Goal: Obtain resource: Obtain resource

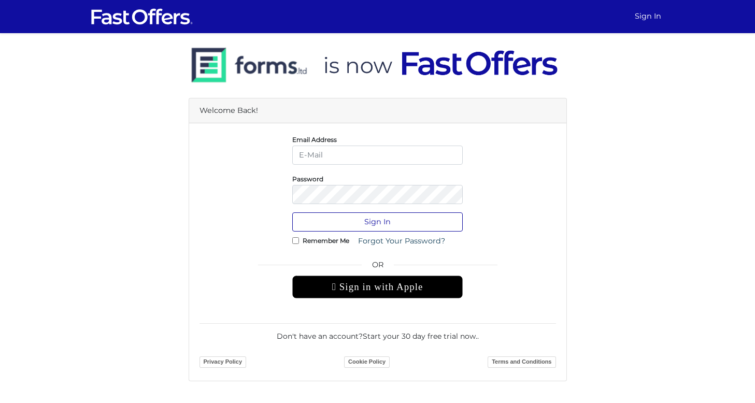
type input "christian@property.ca"
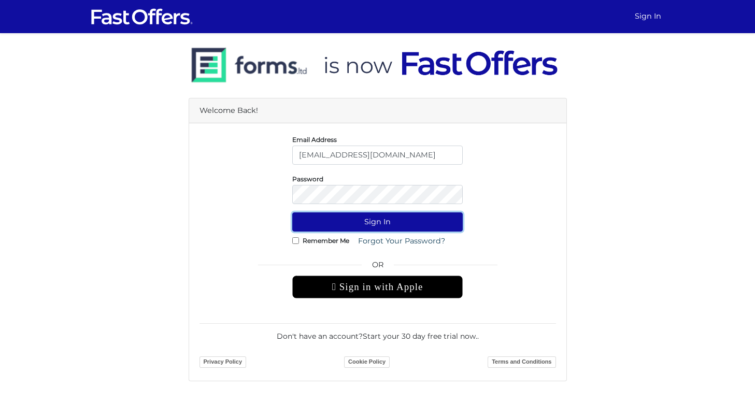
click at [374, 229] on button "Sign In" at bounding box center [377, 222] width 171 height 19
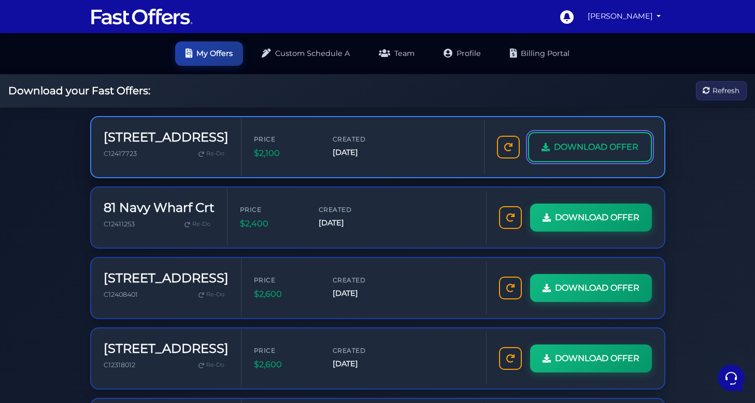
click at [572, 137] on link "DOWNLOAD OFFER" at bounding box center [590, 147] width 124 height 30
